Goal: Check status: Check status

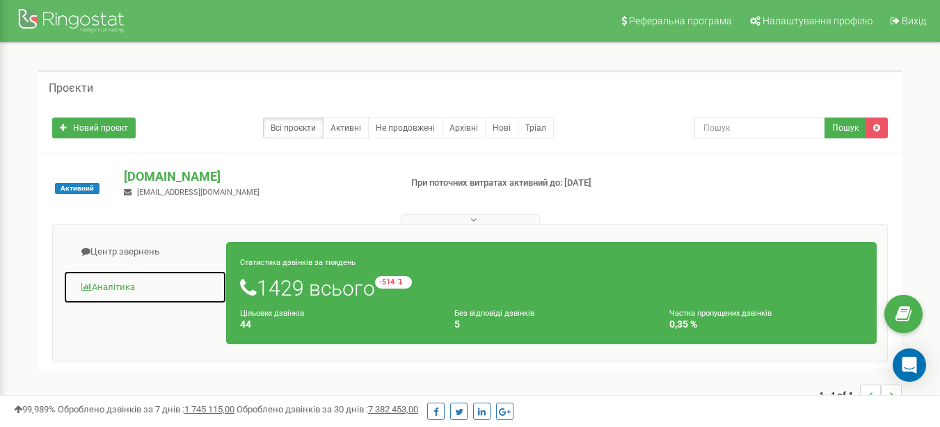
click at [112, 283] on link "Аналiтика" at bounding box center [144, 288] width 163 height 34
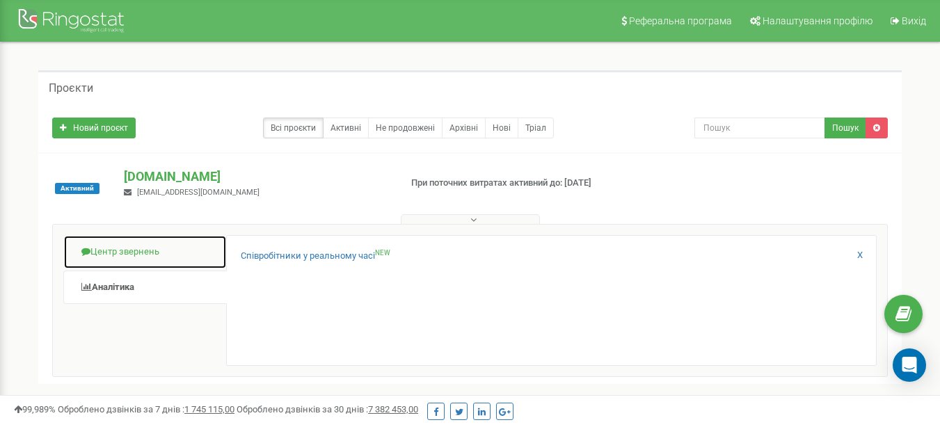
click at [157, 246] on link "Центр звернень" at bounding box center [144, 252] width 163 height 34
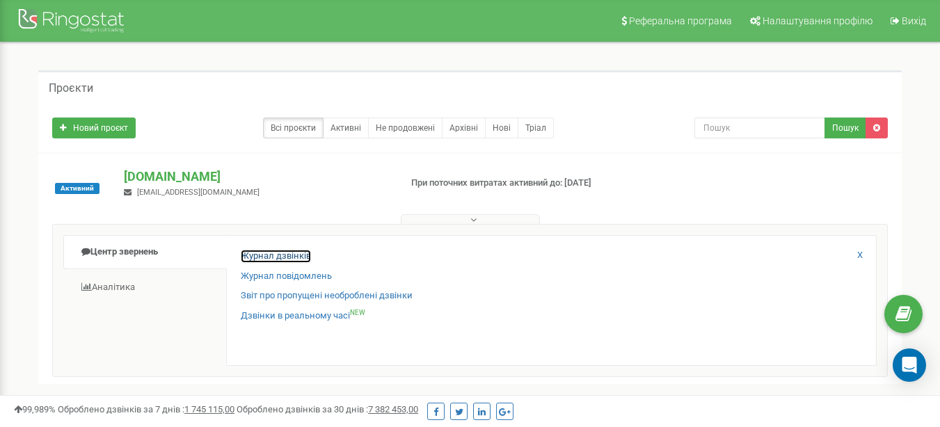
click at [260, 252] on link "Журнал дзвінків" at bounding box center [276, 256] width 70 height 13
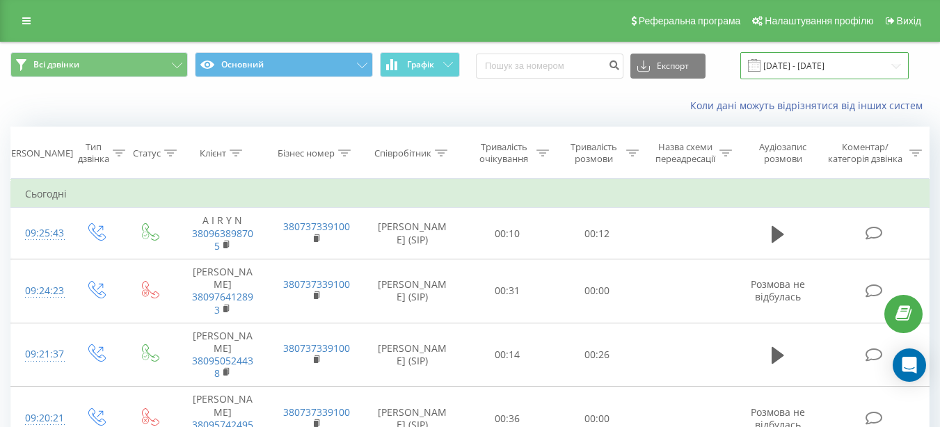
click at [798, 68] on input "[DATE] - [DATE]" at bounding box center [824, 65] width 168 height 27
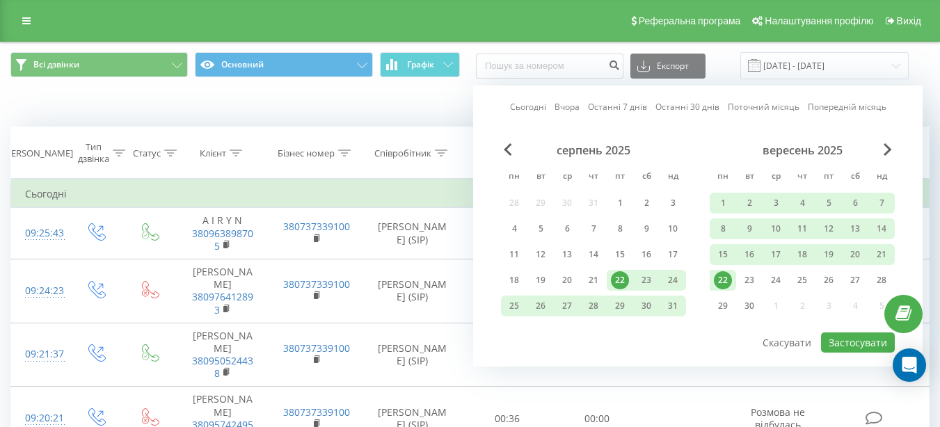
click at [725, 282] on div "22" at bounding box center [723, 280] width 18 height 18
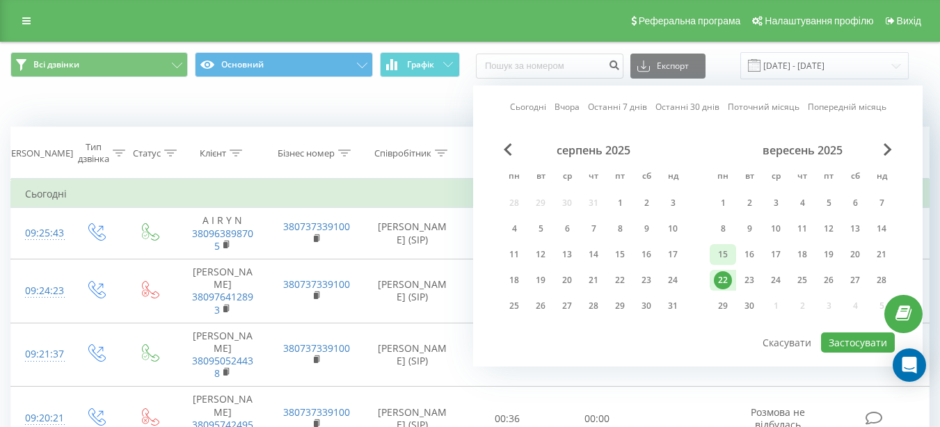
click at [721, 256] on div "15" at bounding box center [723, 255] width 18 height 18
click at [883, 259] on div "21" at bounding box center [881, 255] width 18 height 18
click at [719, 252] on div "15" at bounding box center [723, 255] width 18 height 18
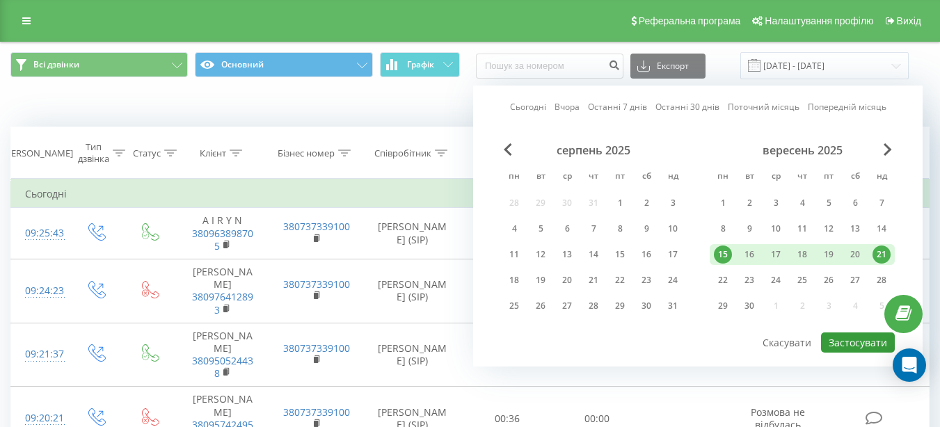
click at [839, 343] on button "Застосувати" at bounding box center [858, 342] width 74 height 20
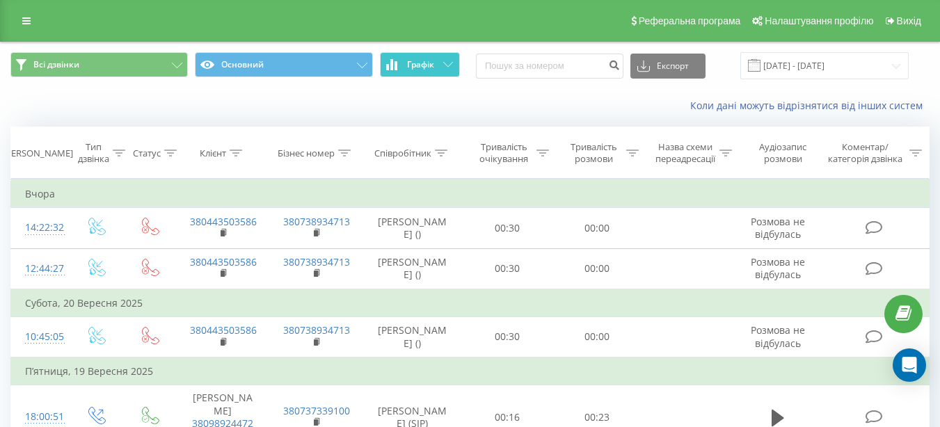
click at [403, 61] on button "Графік" at bounding box center [420, 64] width 80 height 25
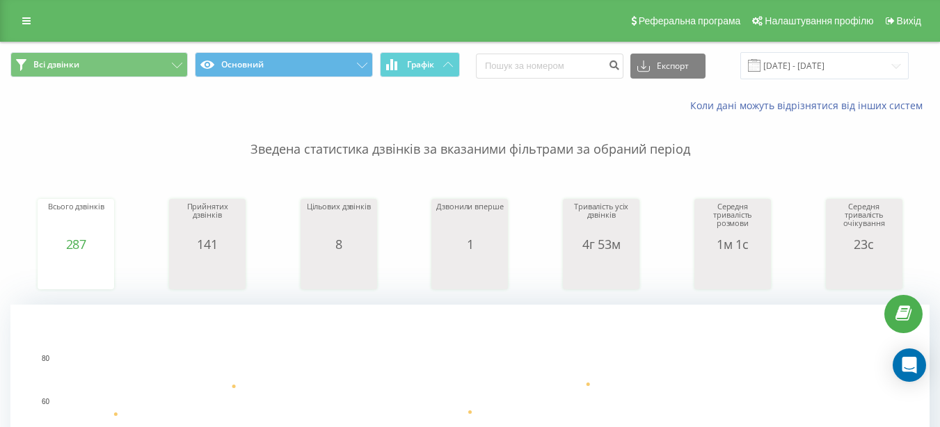
click at [760, 70] on span at bounding box center [754, 65] width 13 height 13
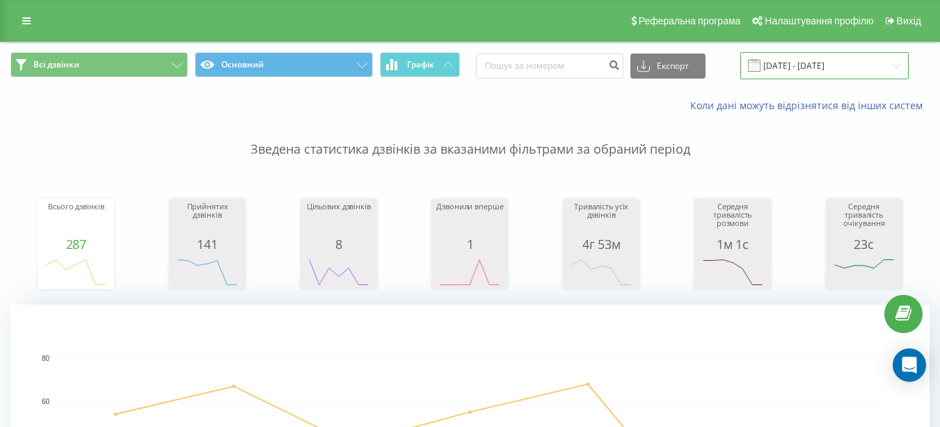
click at [837, 70] on input "[DATE] - [DATE]" at bounding box center [824, 65] width 168 height 27
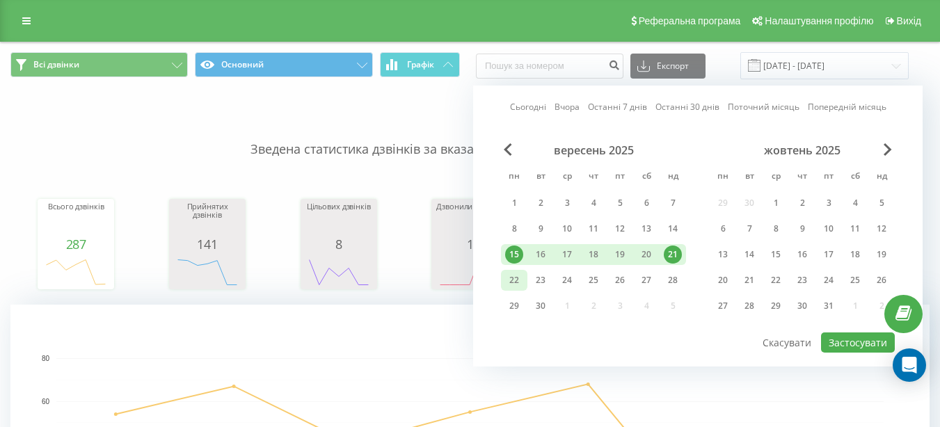
click at [504, 282] on div "22" at bounding box center [514, 280] width 26 height 21
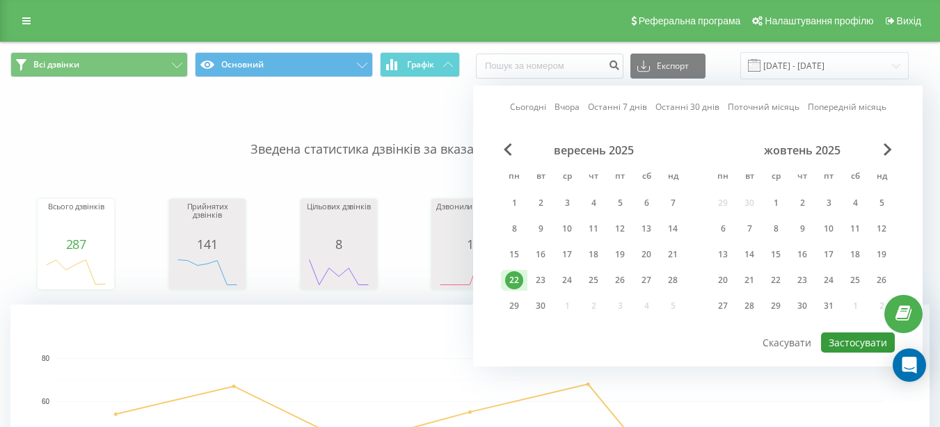
click at [847, 340] on button "Застосувати" at bounding box center [858, 342] width 74 height 20
type input "[DATE] - [DATE]"
